Goal: Task Accomplishment & Management: Complete application form

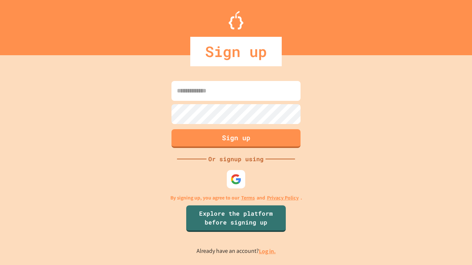
click at [268, 251] on link "Log in." at bounding box center [267, 252] width 17 height 8
